Goal: Transaction & Acquisition: Book appointment/travel/reservation

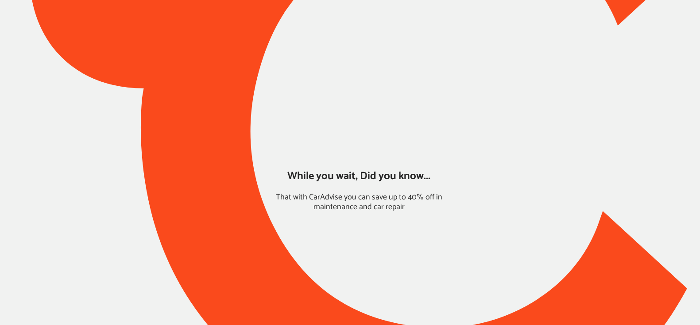
type input "*****"
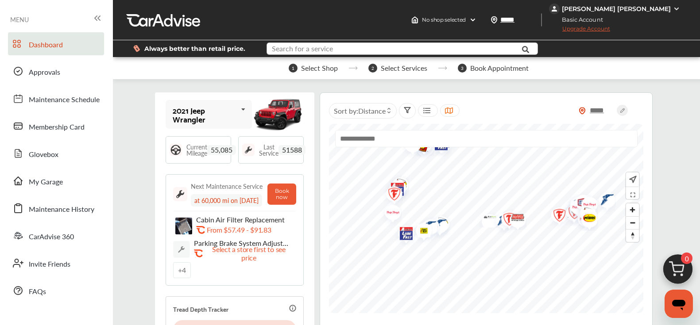
click at [340, 50] on input "text" at bounding box center [393, 50] width 252 height 14
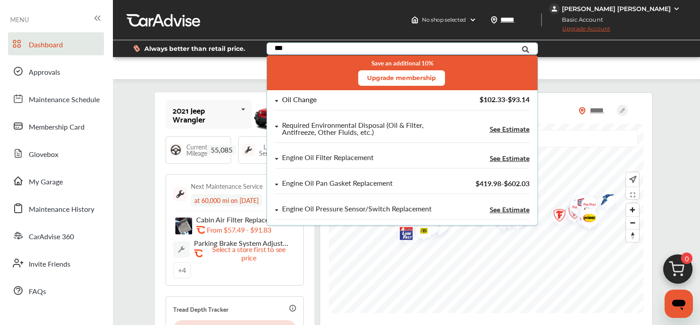
type input "***"
click at [293, 102] on div "Oil Change" at bounding box center [298, 100] width 35 height 8
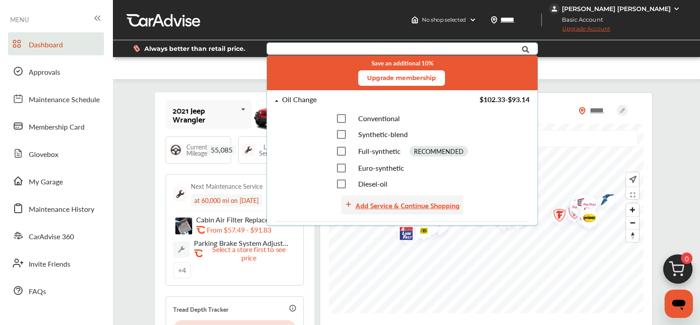
click at [381, 208] on div "Add Service & Continue Shopping" at bounding box center [407, 205] width 104 height 12
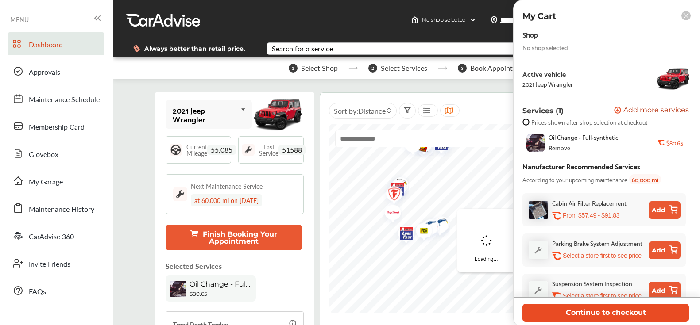
click at [574, 311] on button "Continue to checkout" at bounding box center [605, 313] width 166 height 18
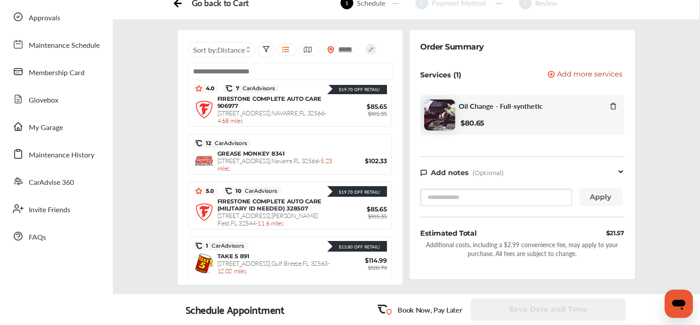
scroll to position [52, 0]
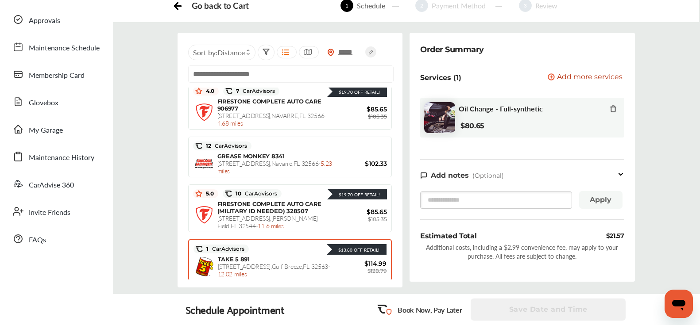
click at [258, 257] on div "TAKE 5 891 [STREET_ADDRESS] - 12.02 miles" at bounding box center [276, 267] width 116 height 22
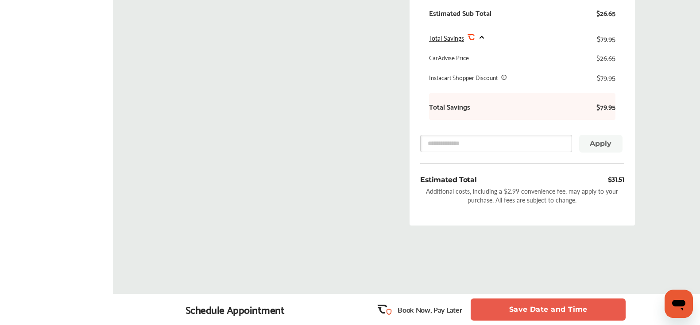
scroll to position [335, 0]
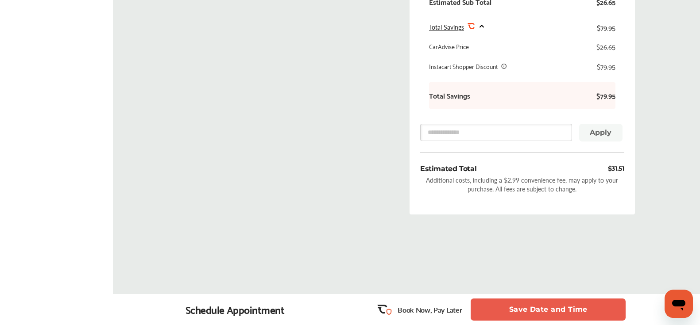
click at [500, 305] on button "Save Date and Time" at bounding box center [547, 310] width 155 height 22
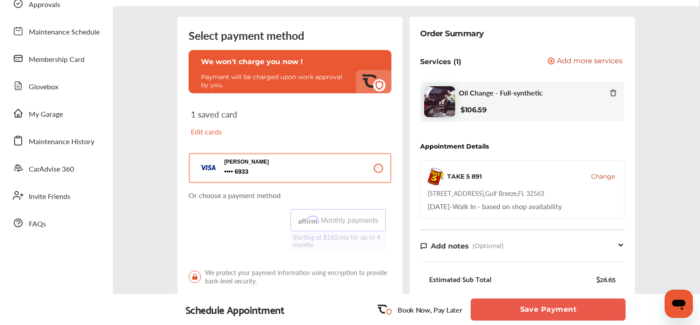
scroll to position [73, 0]
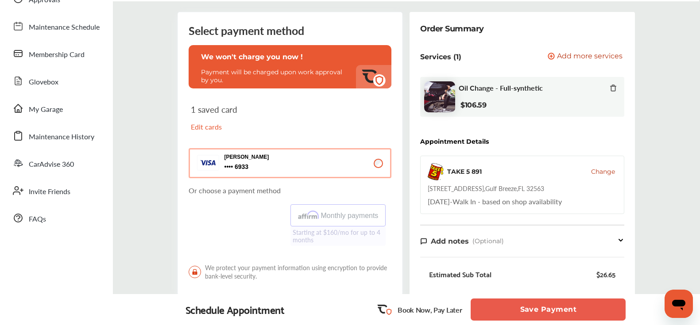
click at [608, 171] on span "Change" at bounding box center [603, 171] width 24 height 9
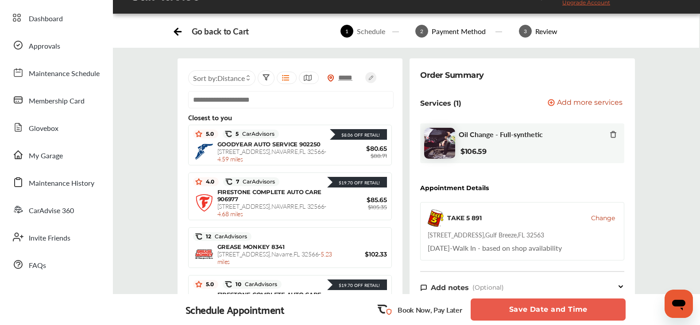
scroll to position [27, 0]
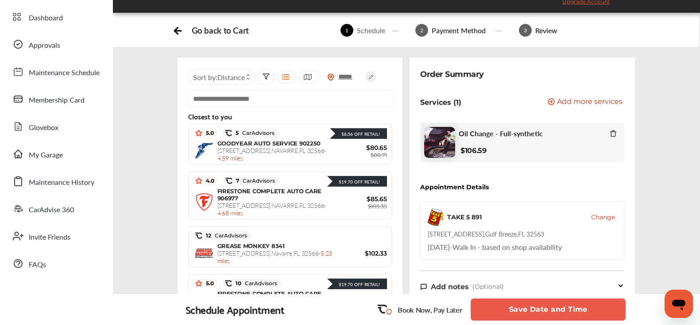
click at [607, 217] on span "Change" at bounding box center [603, 217] width 24 height 9
click at [603, 220] on span "Change" at bounding box center [603, 217] width 24 height 9
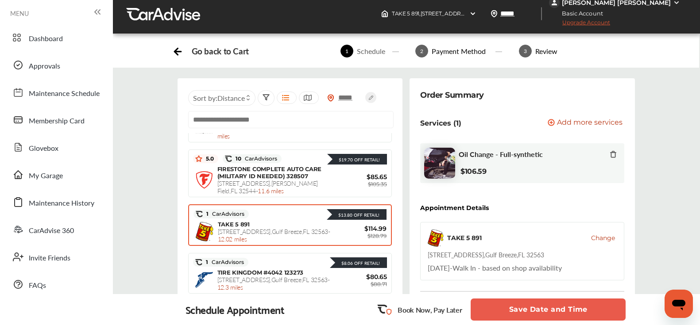
scroll to position [148, 0]
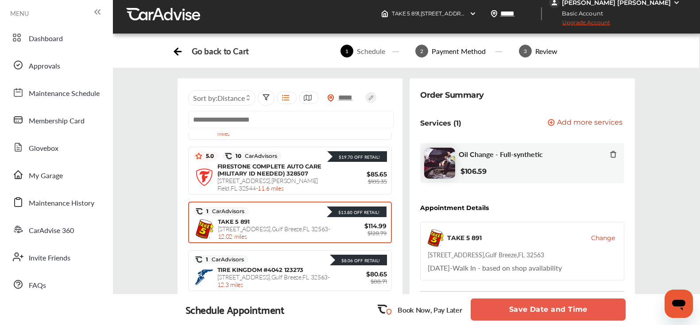
click at [261, 220] on div "TAKE 5 891 [STREET_ADDRESS] - 12.02 miles" at bounding box center [276, 229] width 116 height 22
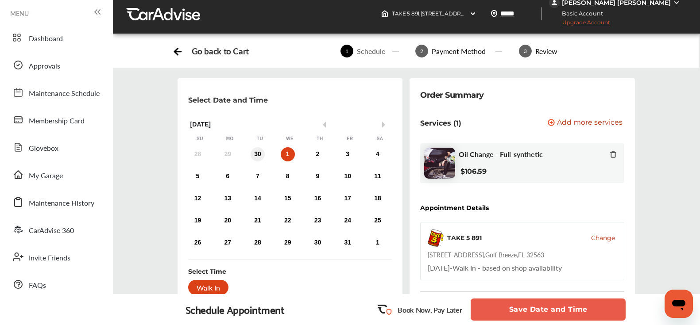
click at [254, 155] on div "30" at bounding box center [257, 154] width 14 height 14
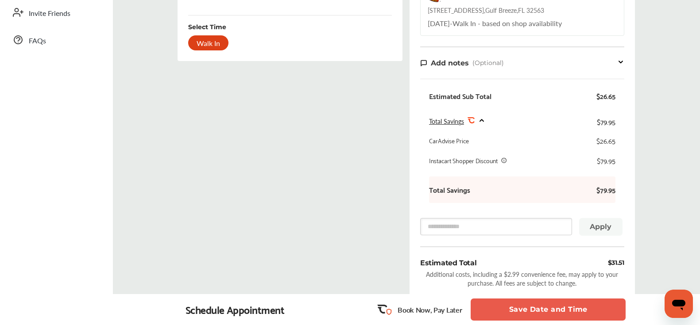
scroll to position [326, 0]
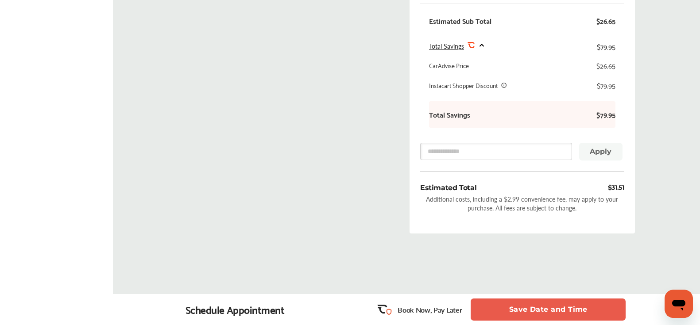
click at [538, 307] on button "Save Date and Time" at bounding box center [547, 310] width 155 height 22
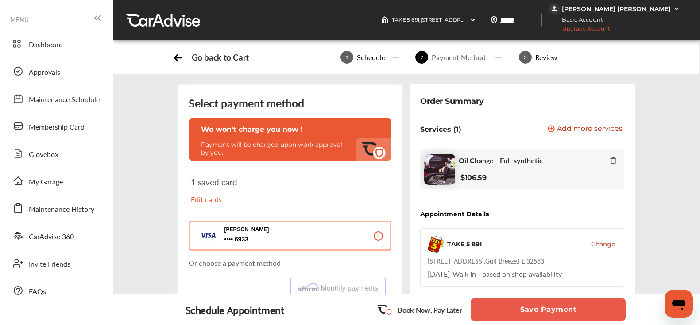
click at [527, 307] on button "Save Payment" at bounding box center [547, 310] width 155 height 22
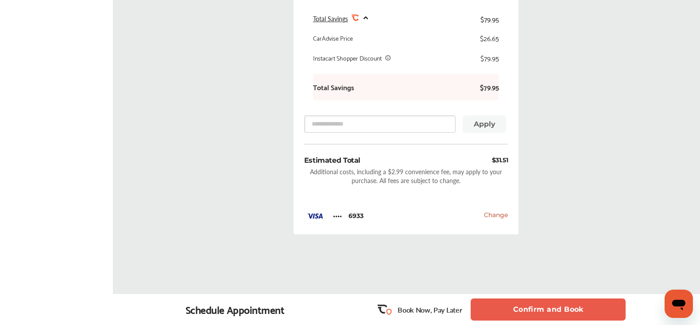
scroll to position [422, 0]
click at [519, 308] on button "Confirm and Book" at bounding box center [547, 310] width 155 height 22
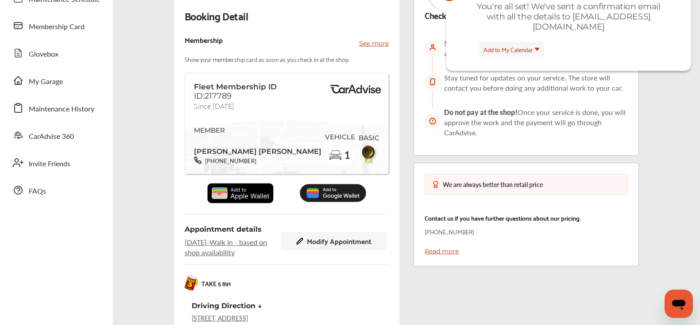
scroll to position [103, 0]
